Goal: Task Accomplishment & Management: Manage account settings

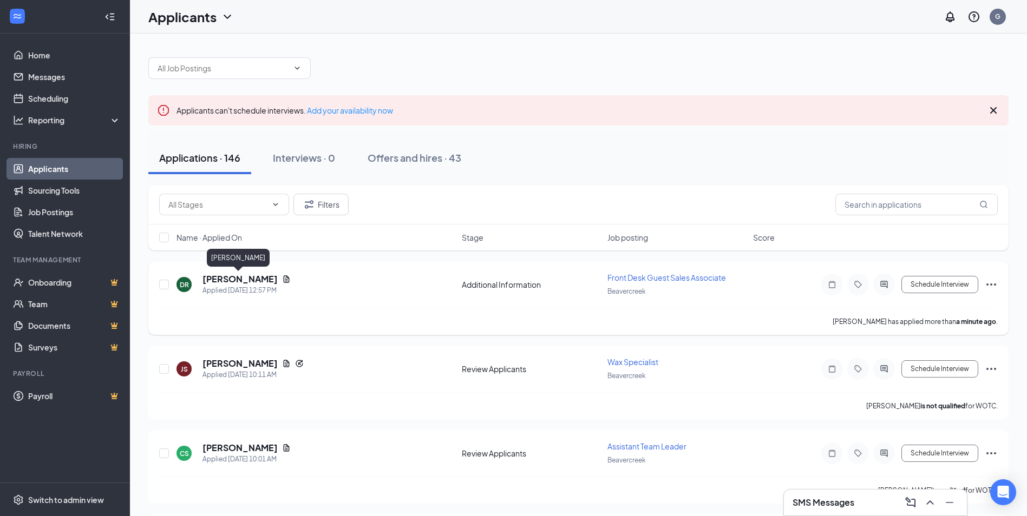
click at [252, 279] on h5 "[PERSON_NAME]" at bounding box center [239, 279] width 75 height 12
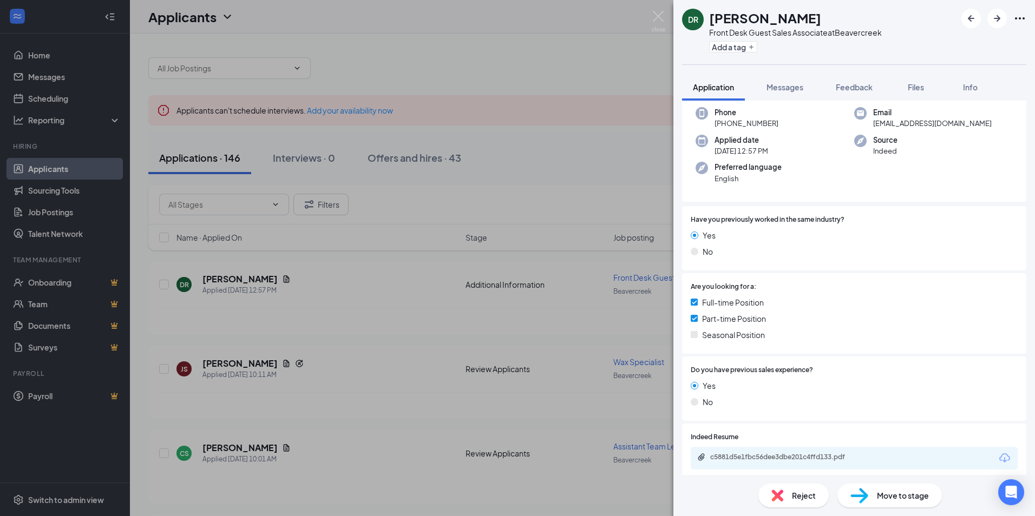
scroll to position [154, 0]
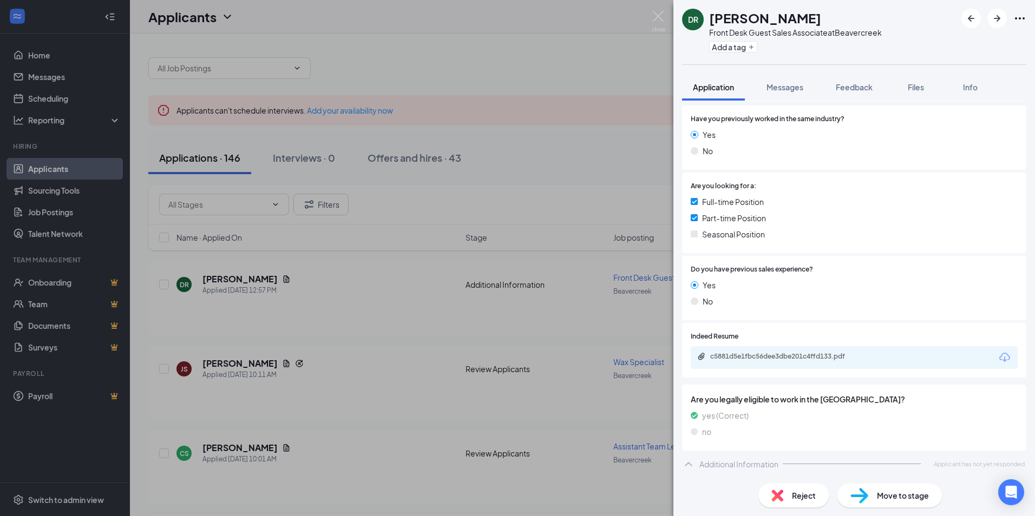
click at [858, 350] on div "c5881d5e1fbc56dee3dbe201c4ffd133.pdf" at bounding box center [854, 357] width 327 height 23
click at [857, 356] on div "c5881d5e1fbc56dee3dbe201c4ffd133.pdf" at bounding box center [786, 356] width 152 height 9
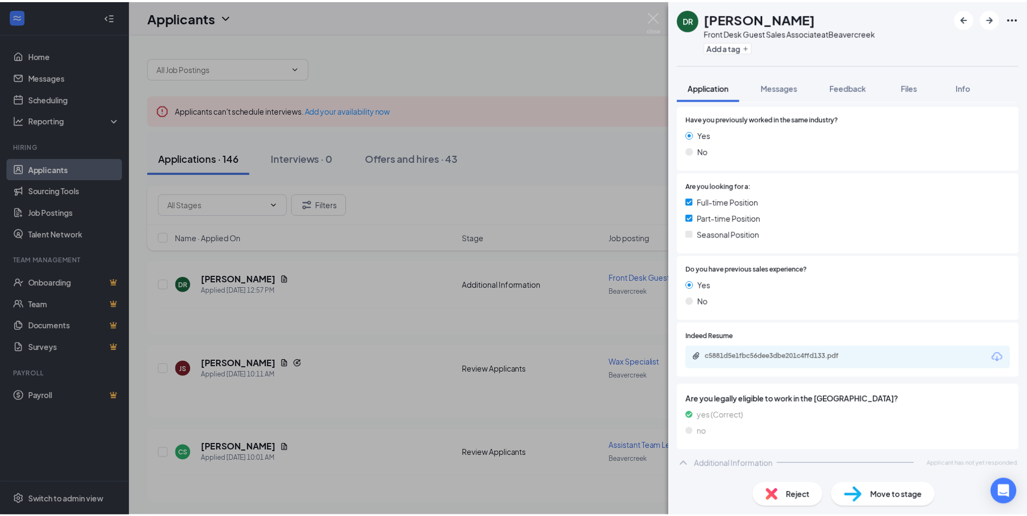
scroll to position [150, 0]
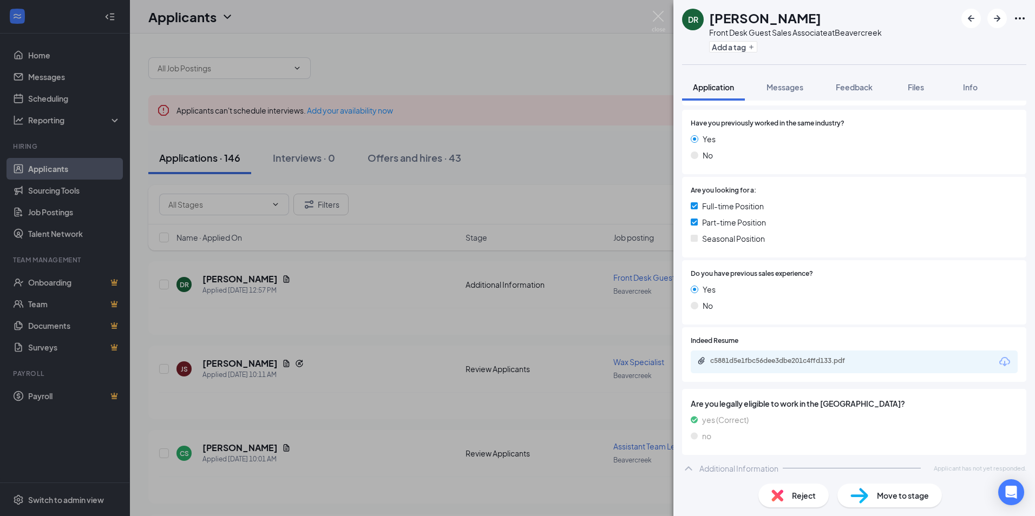
click at [556, 202] on div "[PERSON_NAME] Front Desk Guest Sales Associate at [GEOGRAPHIC_DATA] Add a tag A…" at bounding box center [517, 258] width 1035 height 516
